Goal: Transaction & Acquisition: Purchase product/service

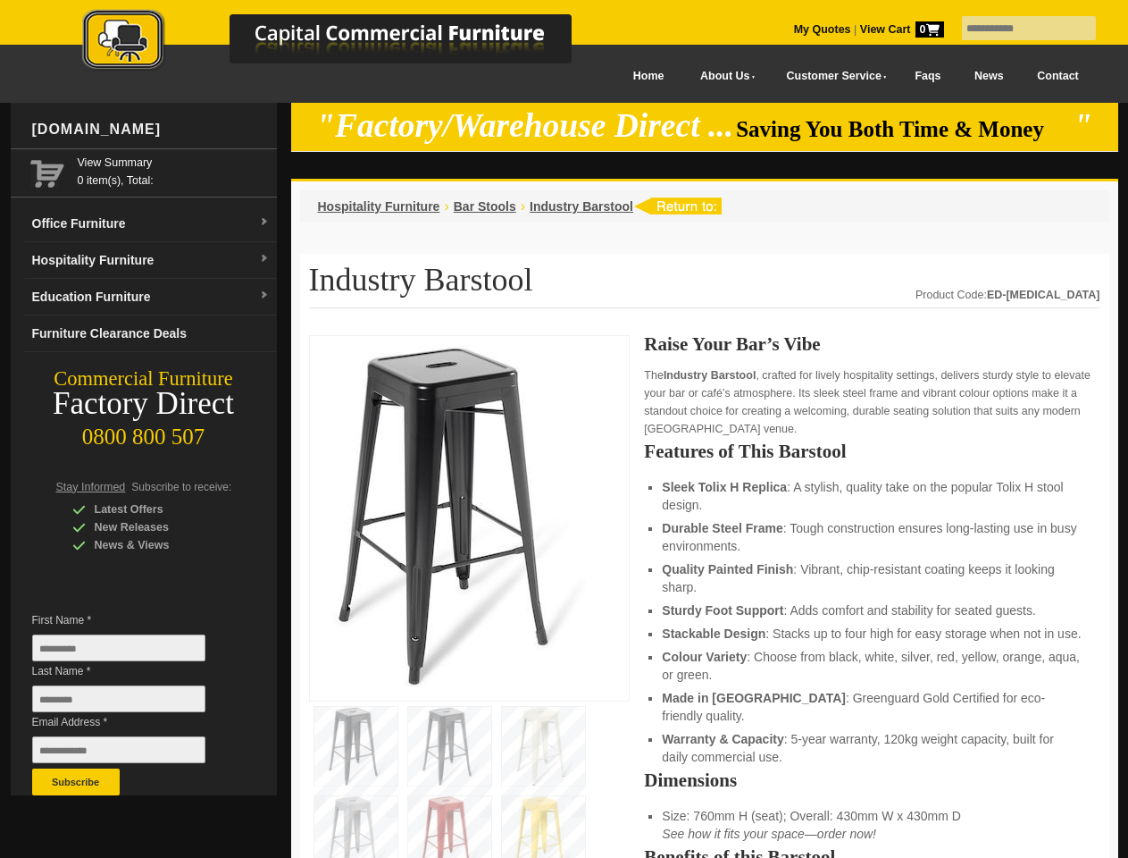
click at [1018, 29] on input "text" at bounding box center [1029, 28] width 134 height 24
click at [132, 703] on input "Last Name *" at bounding box center [118, 698] width 173 height 27
click at [76, 782] on button "Subscribe" at bounding box center [76, 781] width 88 height 27
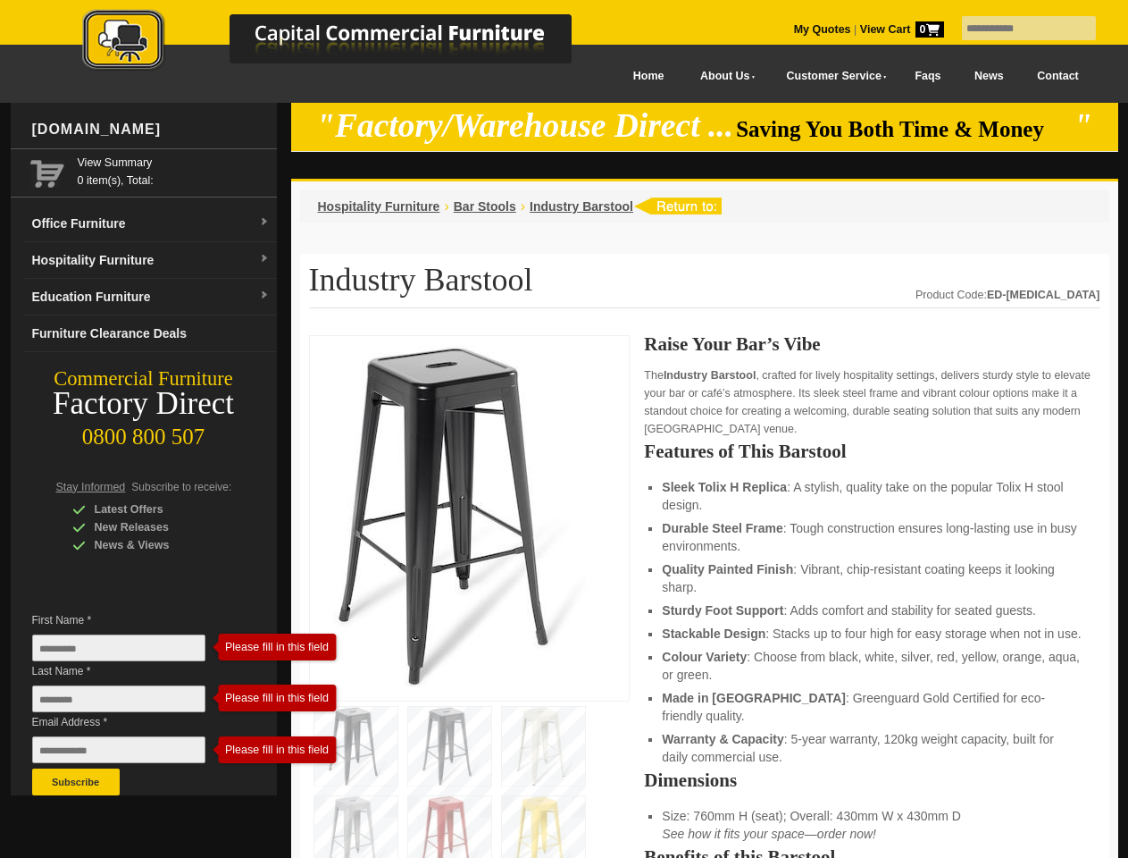
click at [705, 597] on ul "Sleek Tolix H Replica : A stylish, quality take on the popular Tolix H stool de…" at bounding box center [872, 622] width 420 height 288
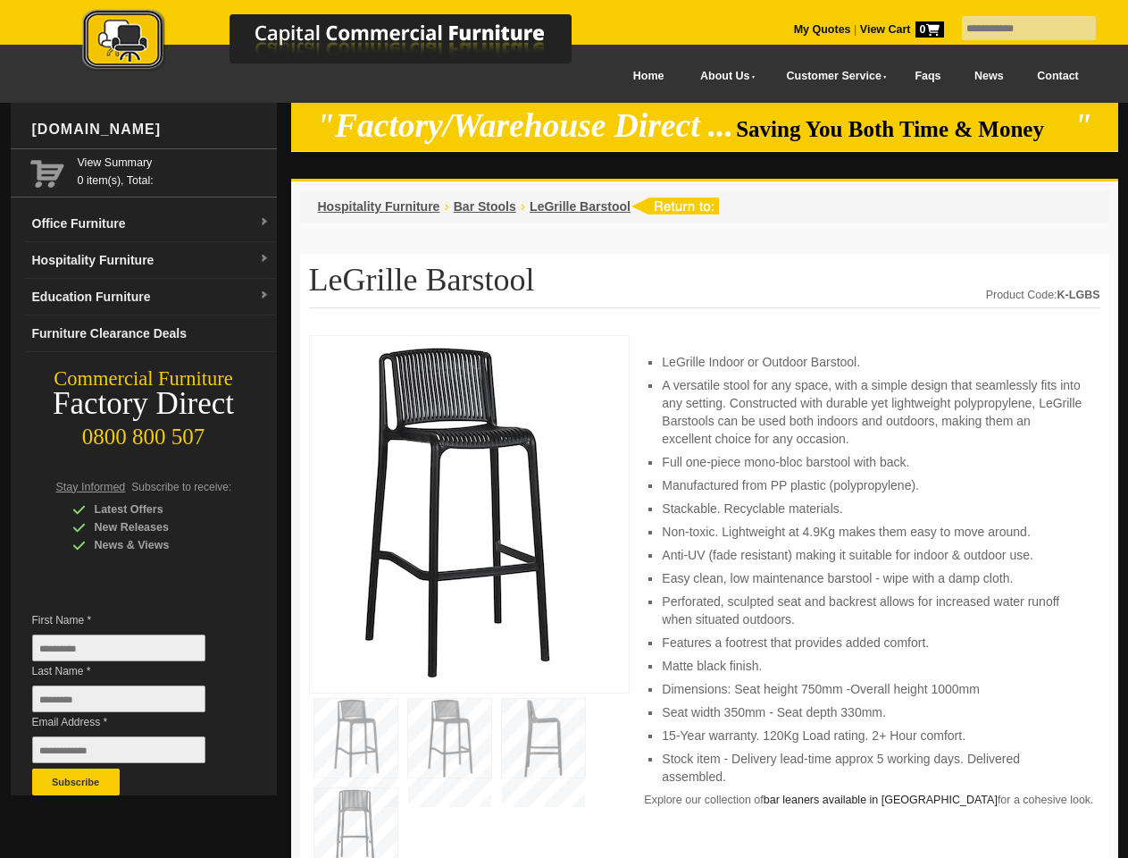
click at [1018, 29] on input "text" at bounding box center [1029, 28] width 134 height 24
click at [132, 703] on input "Last Name *" at bounding box center [118, 698] width 173 height 27
click at [76, 782] on button "Subscribe" at bounding box center [76, 781] width 88 height 27
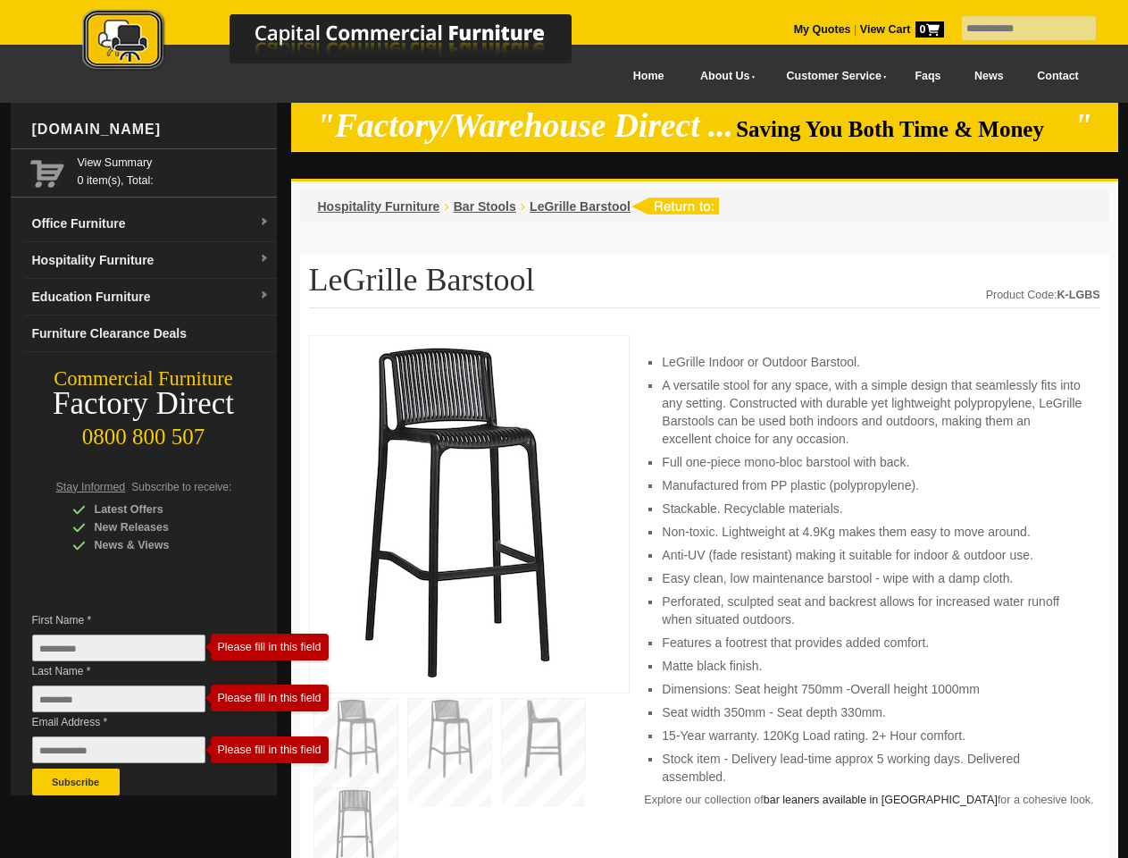
click at [705, 597] on li "Perforated, sculpted seat and backrest allows for increased water runoff when s…" at bounding box center [872, 610] width 420 height 36
